Goal: Task Accomplishment & Management: Manage account settings

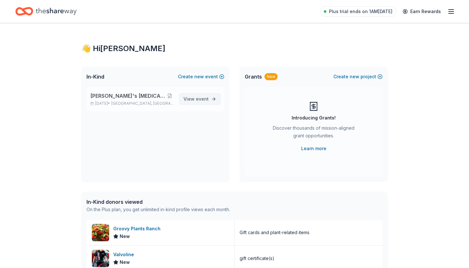
click at [193, 100] on span "View event" at bounding box center [196, 99] width 25 height 8
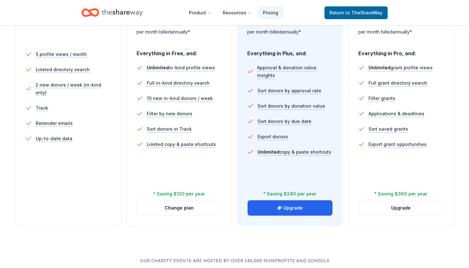
scroll to position [181, 0]
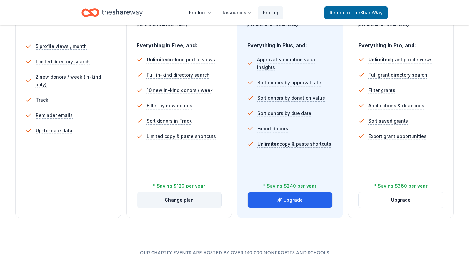
click at [168, 201] on button "Change plan" at bounding box center [179, 199] width 85 height 15
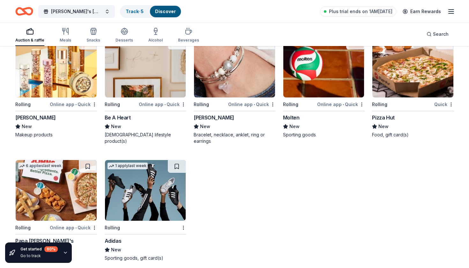
scroll to position [4220, 0]
